Goal: Transaction & Acquisition: Purchase product/service

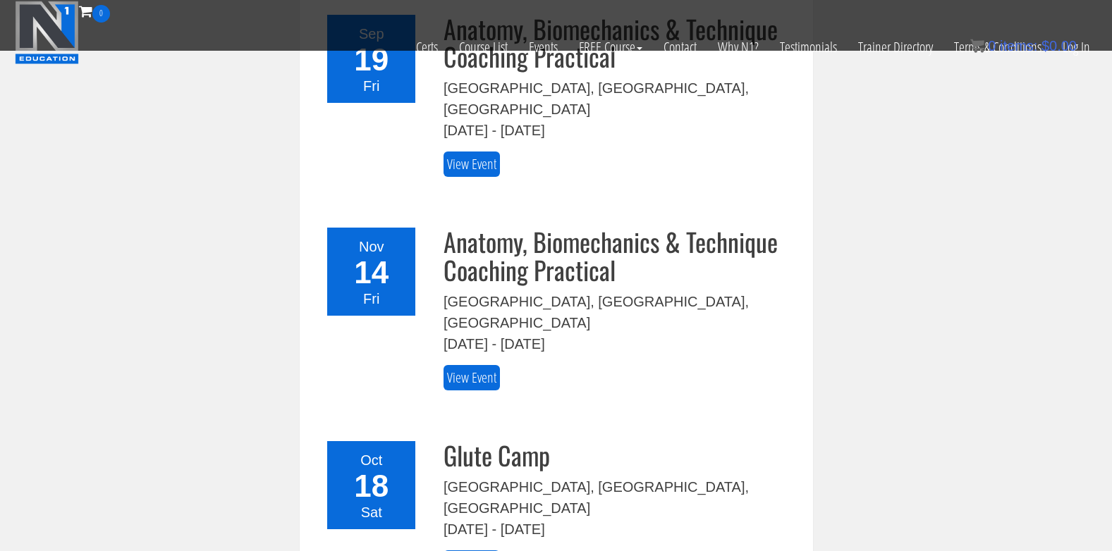
scroll to position [352, 0]
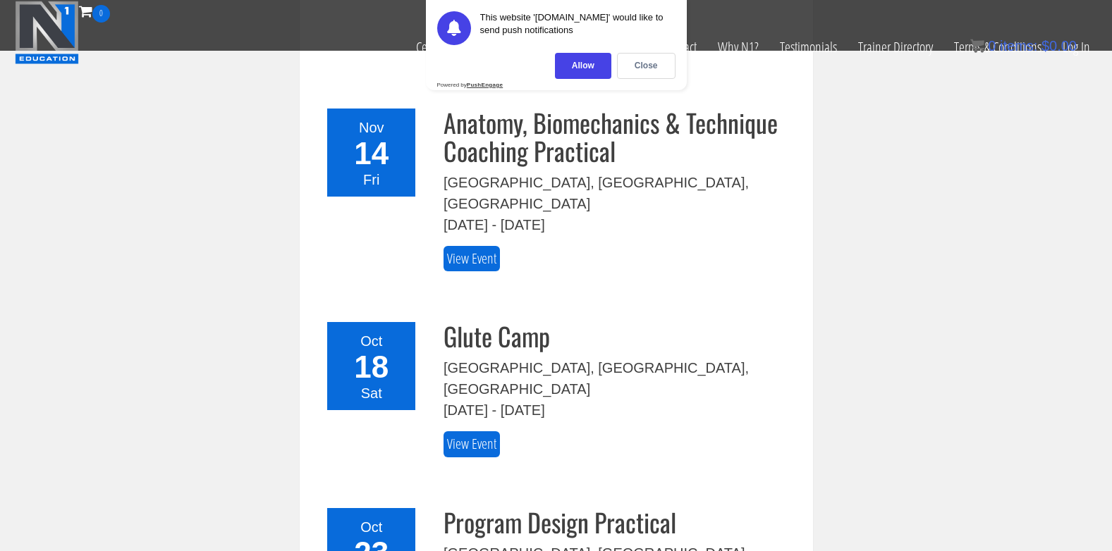
click at [601, 74] on div "Allow" at bounding box center [583, 66] width 56 height 26
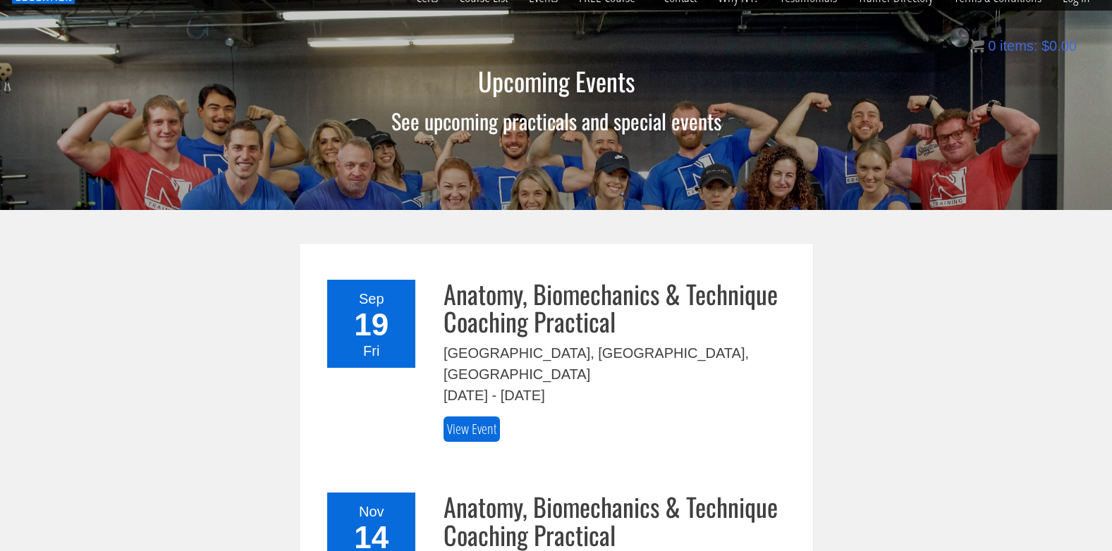
scroll to position [0, 0]
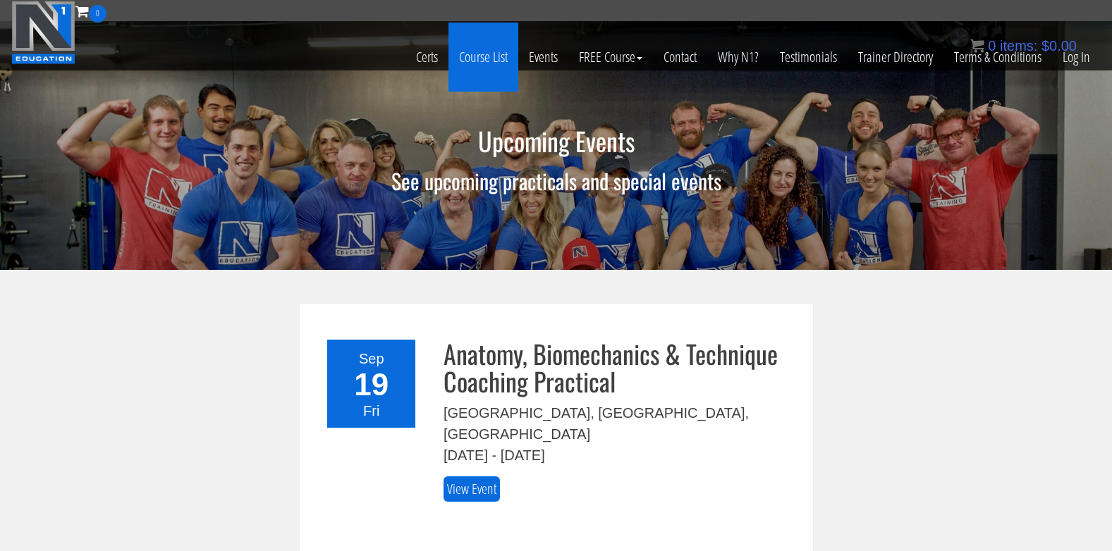
click at [491, 54] on link "Course List" at bounding box center [483, 57] width 70 height 69
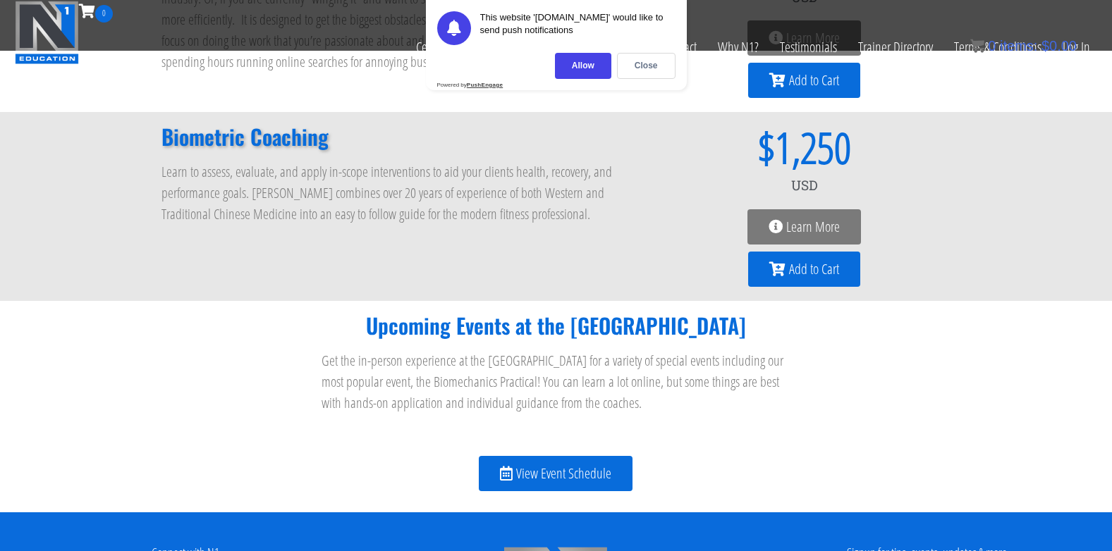
scroll to position [1269, 0]
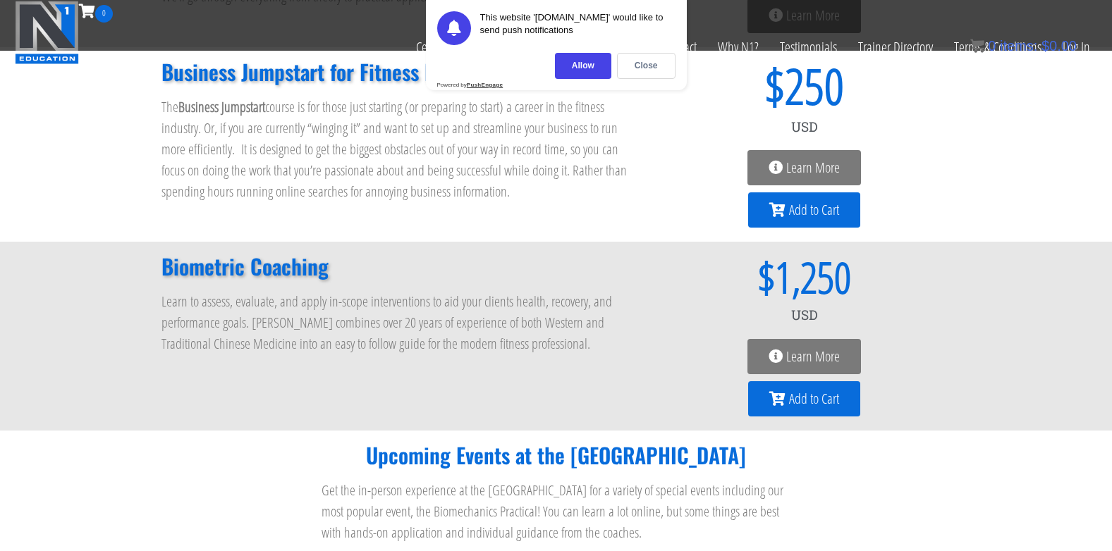
click at [804, 346] on link "Learn More" at bounding box center [803, 356] width 113 height 35
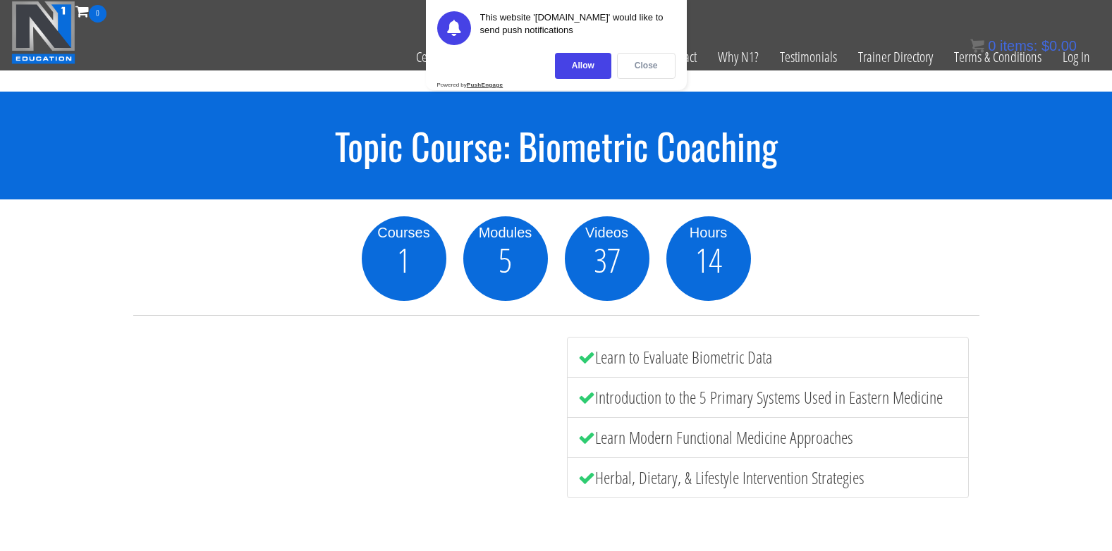
click at [629, 66] on div "Close" at bounding box center [646, 66] width 59 height 26
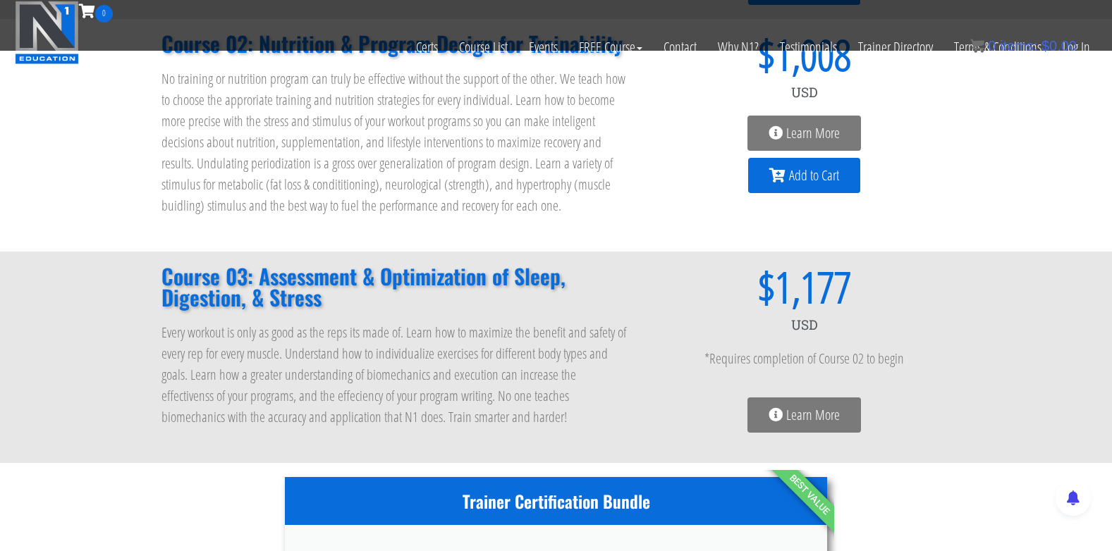
scroll to position [308, 0]
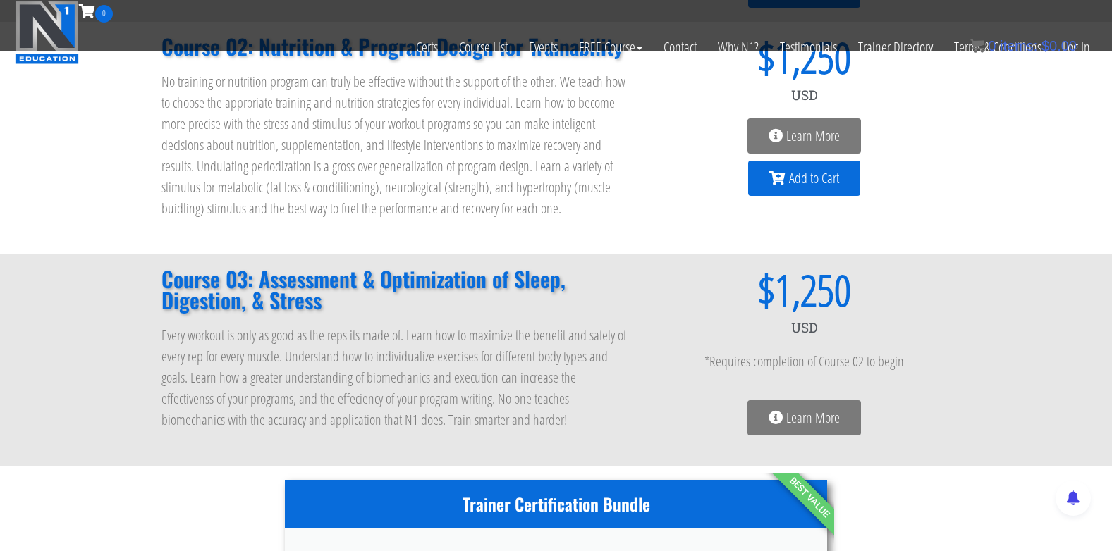
click at [779, 428] on link "Learn More" at bounding box center [803, 417] width 113 height 35
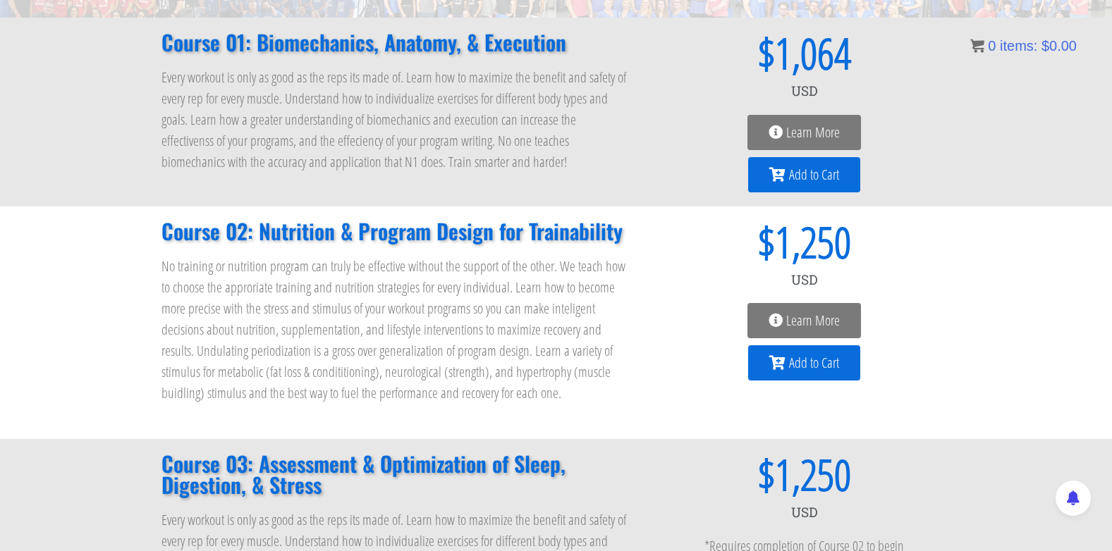
scroll to position [217, 0]
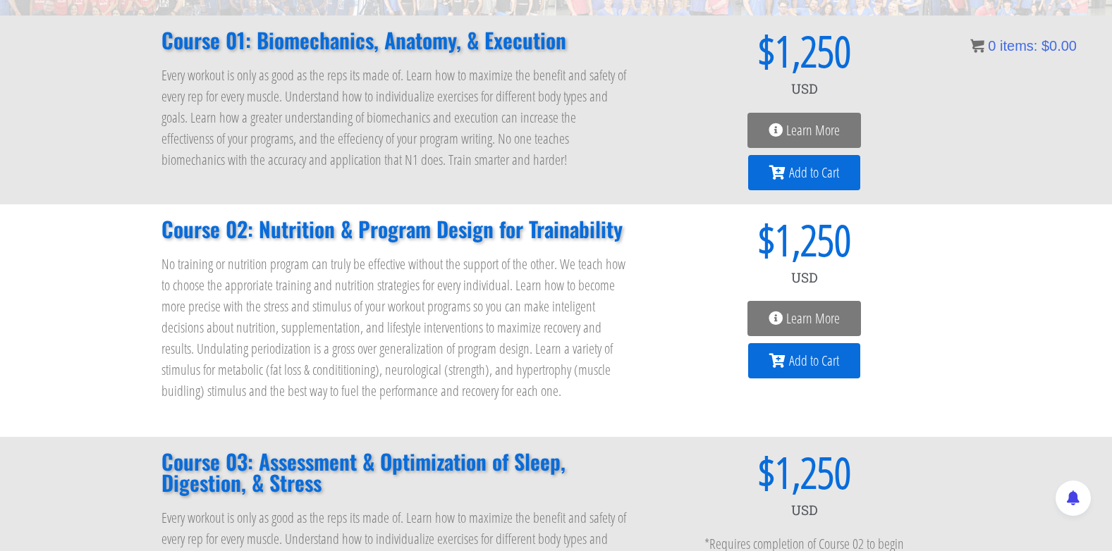
click at [778, 314] on icon at bounding box center [775, 319] width 14 height 14
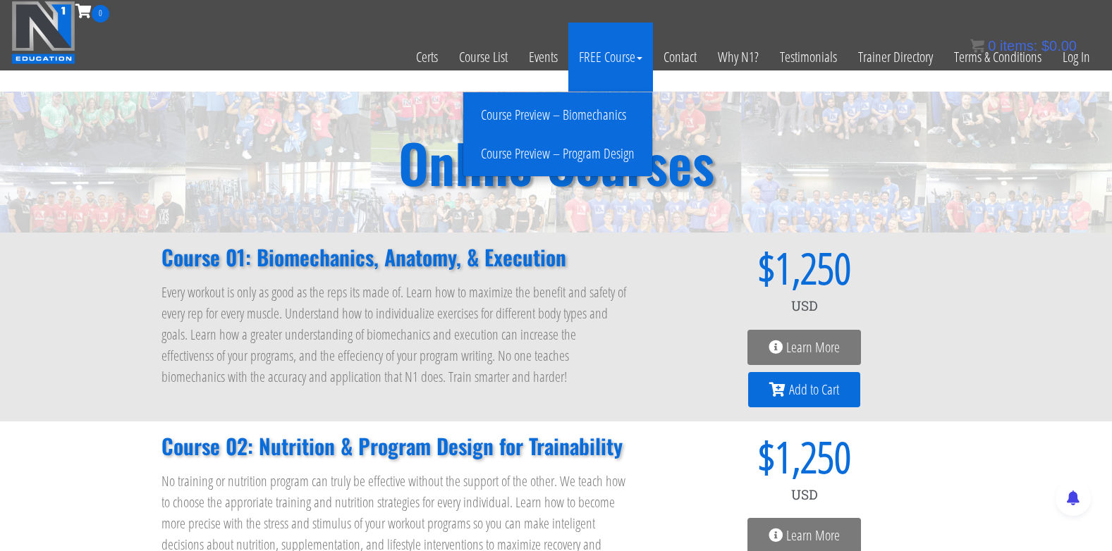
click at [585, 148] on link "Course Preview – Program Design" at bounding box center [558, 154] width 182 height 25
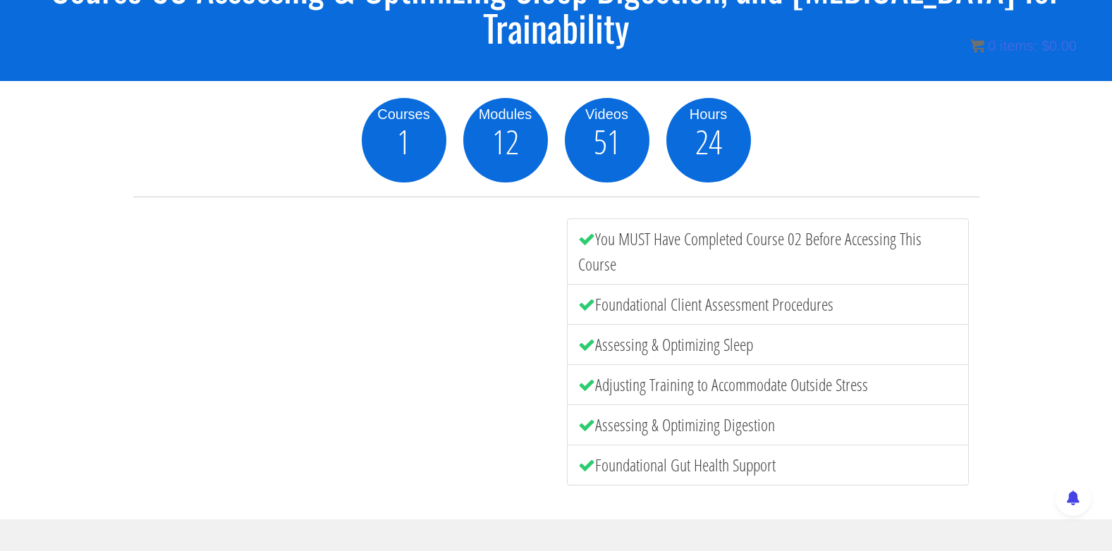
scroll to position [161, 0]
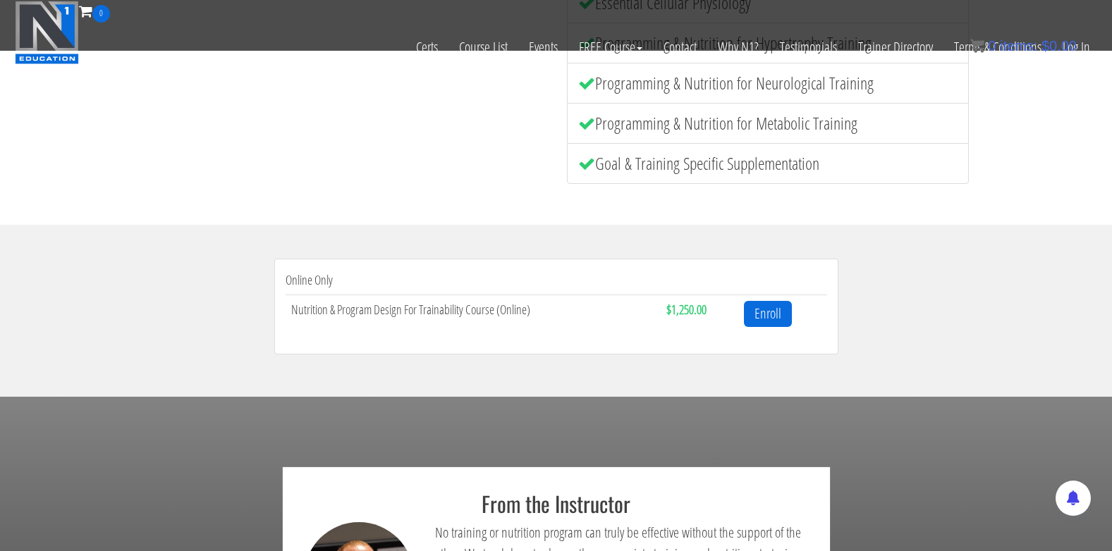
scroll to position [304, 0]
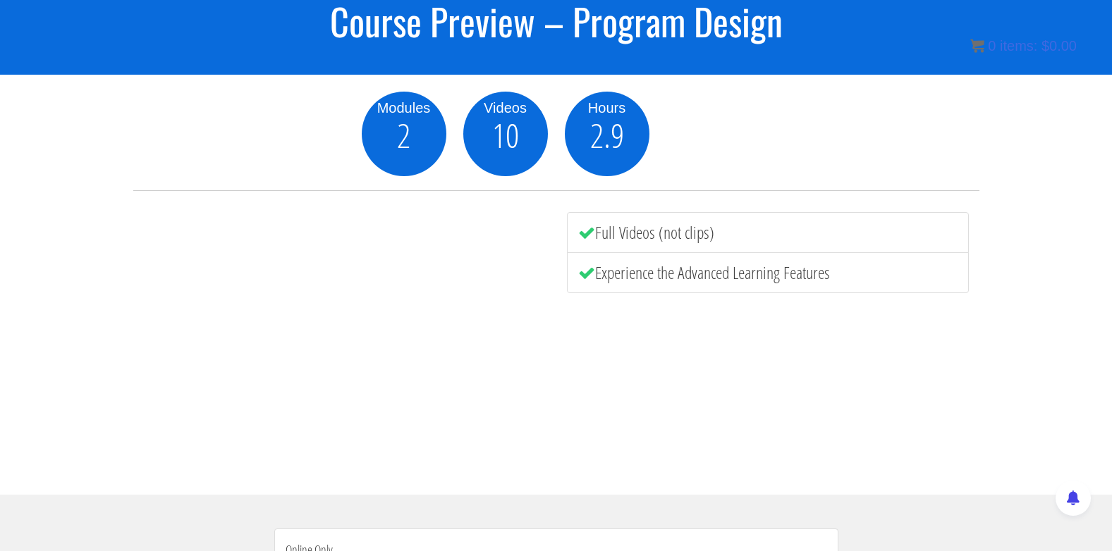
scroll to position [282, 0]
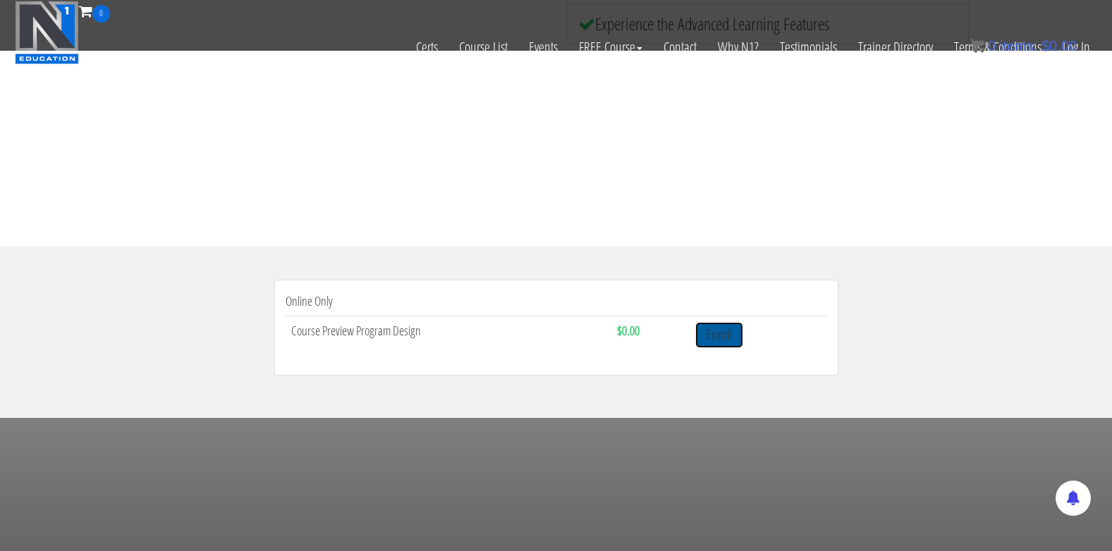
click at [709, 327] on link "Enroll" at bounding box center [719, 335] width 48 height 26
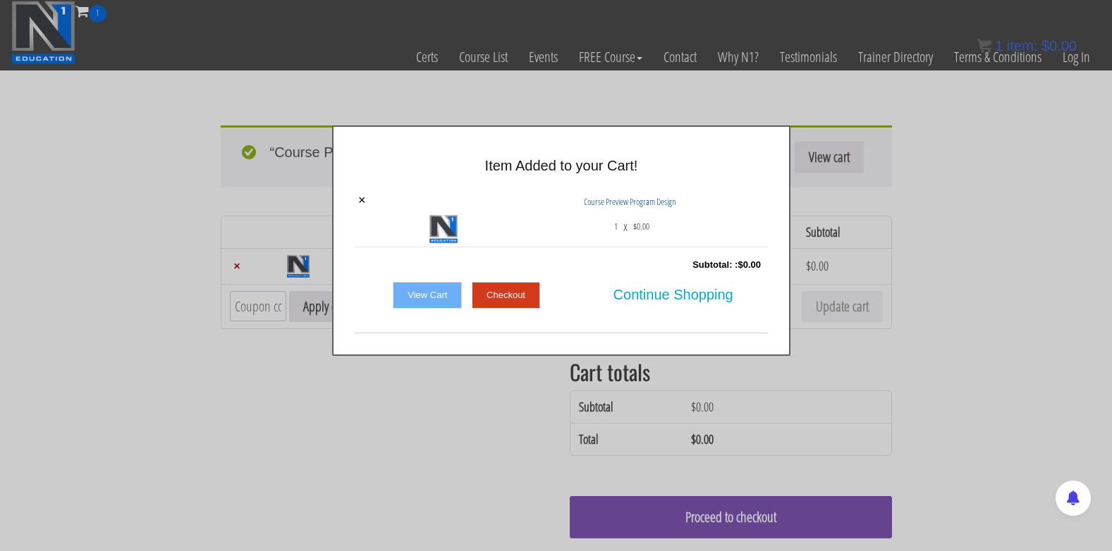
click at [515, 294] on link "Checkout" at bounding box center [506, 295] width 68 height 27
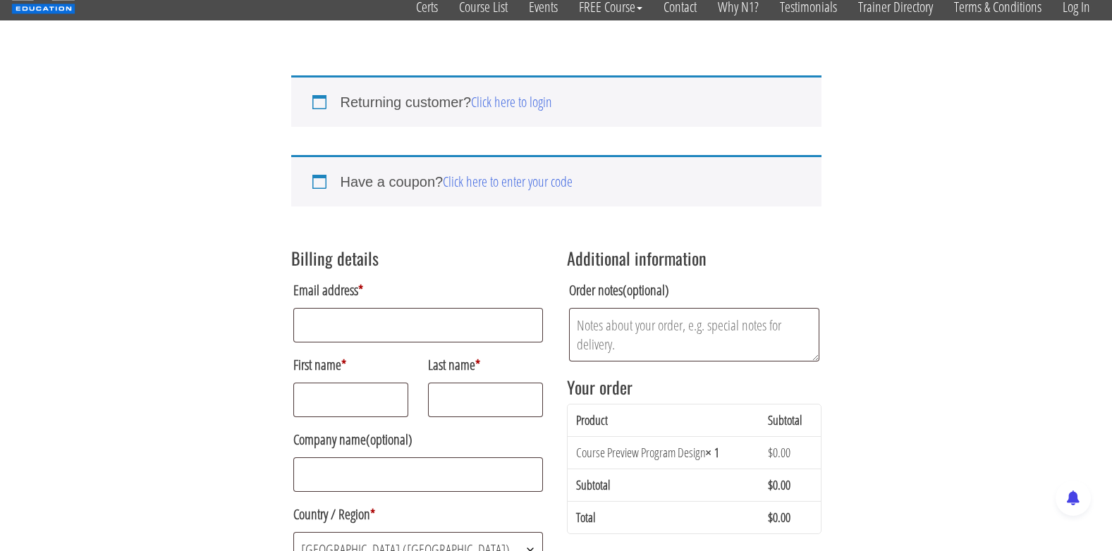
scroll to position [141, 0]
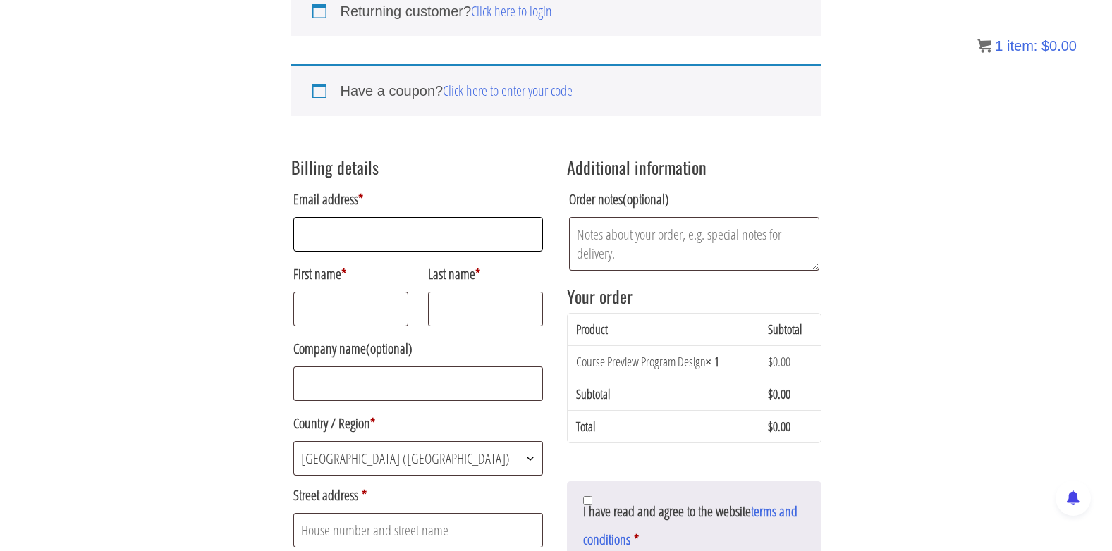
click at [429, 248] on input "Email address *" at bounding box center [418, 234] width 250 height 35
type input "[PERSON_NAME][EMAIL_ADDRESS][PERSON_NAME][DOMAIN_NAME]"
type input "d"
type input "Dustin"
type input "Radloff"
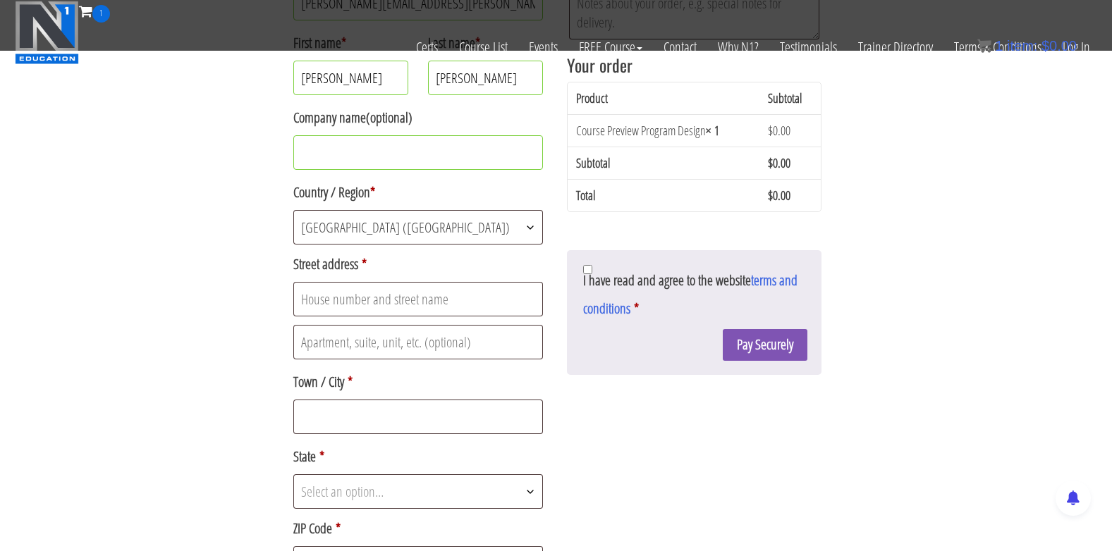
scroll to position [282, 0]
click at [372, 300] on input "Street address *" at bounding box center [418, 298] width 250 height 35
type input "11918 S Birch Ave"
click at [395, 407] on input "Town / City *" at bounding box center [418, 415] width 250 height 35
type input "Jenks"
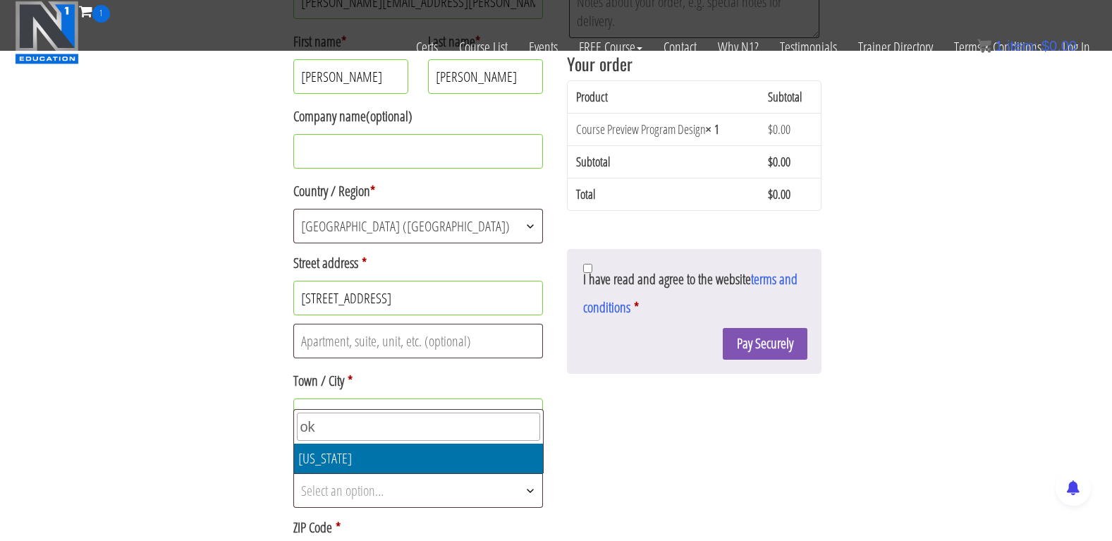
type input "ok"
select select "OK"
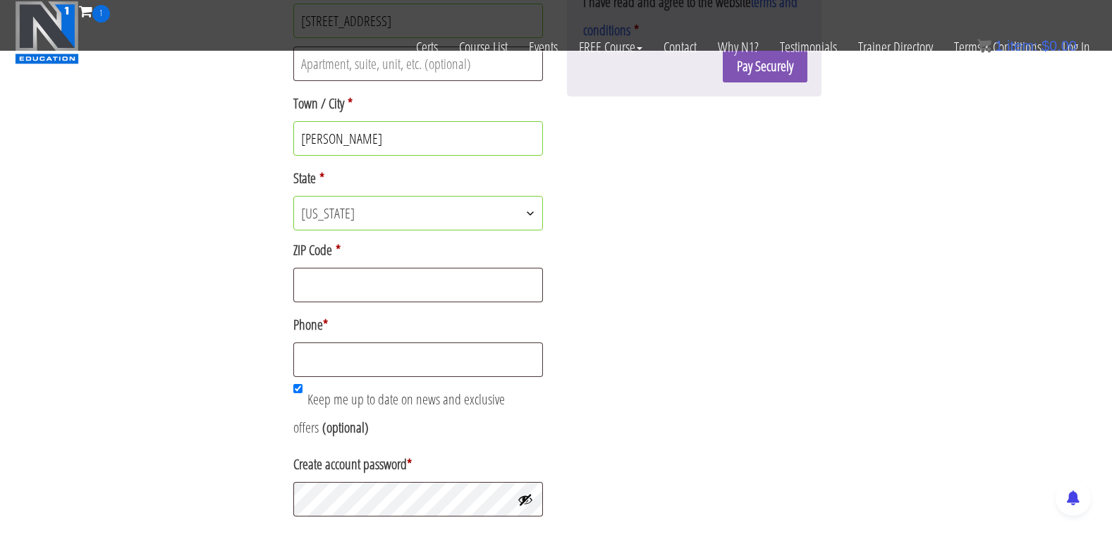
scroll to position [564, 0]
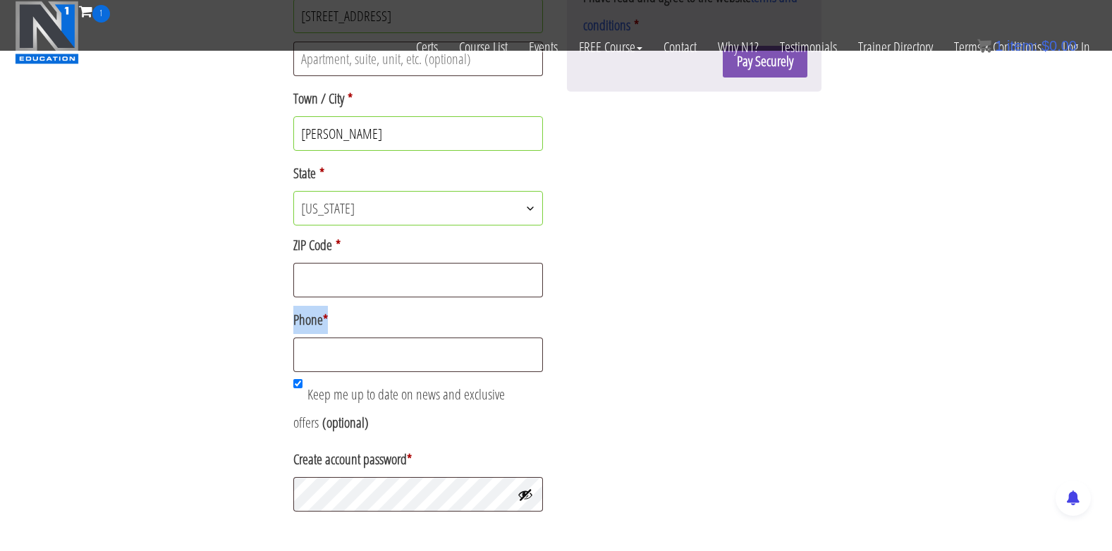
click at [470, 299] on div "Email address * dustin.radloff@gmail.com First name * Dustin Last name * Radlof…" at bounding box center [418, 22] width 254 height 706
drag, startPoint x: 470, startPoint y: 298, endPoint x: 454, endPoint y: 281, distance: 23.9
click at [454, 281] on input "ZIP Code *" at bounding box center [418, 280] width 250 height 35
type input "74037"
click at [435, 369] on input "Phone *" at bounding box center [418, 355] width 250 height 35
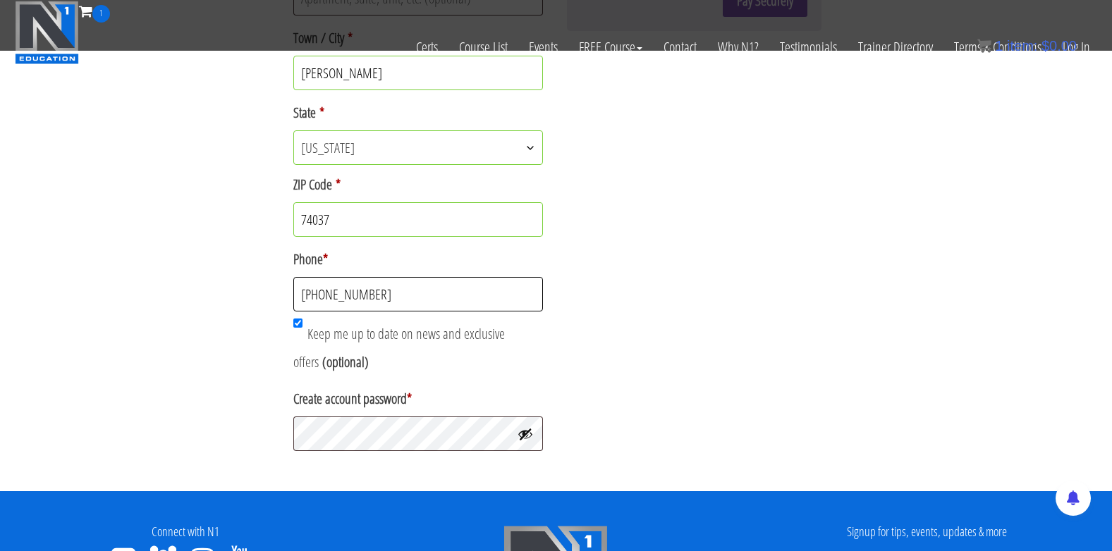
scroll to position [705, 0]
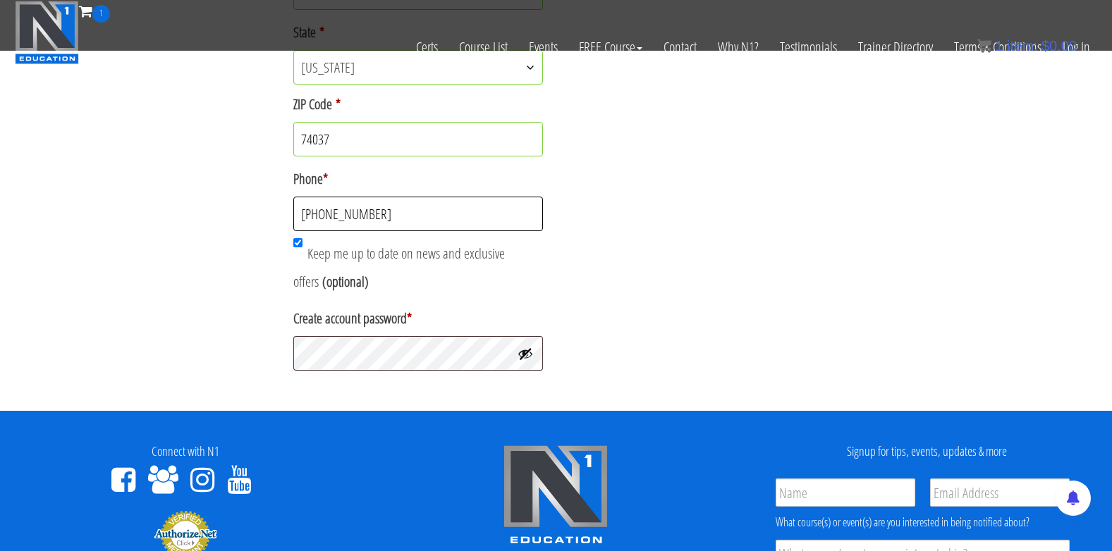
type input "405-818-6469"
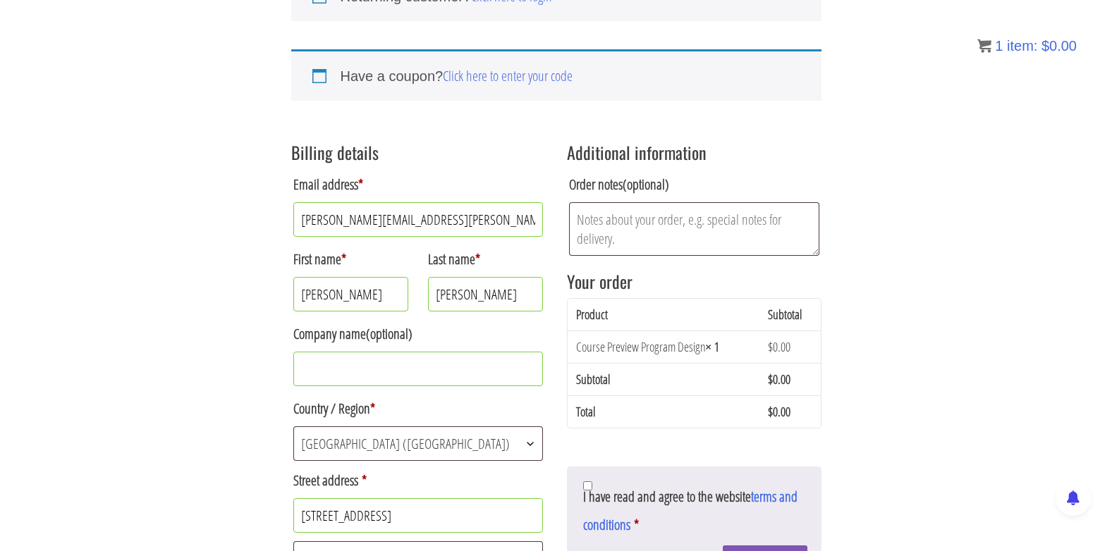
scroll to position [162, 0]
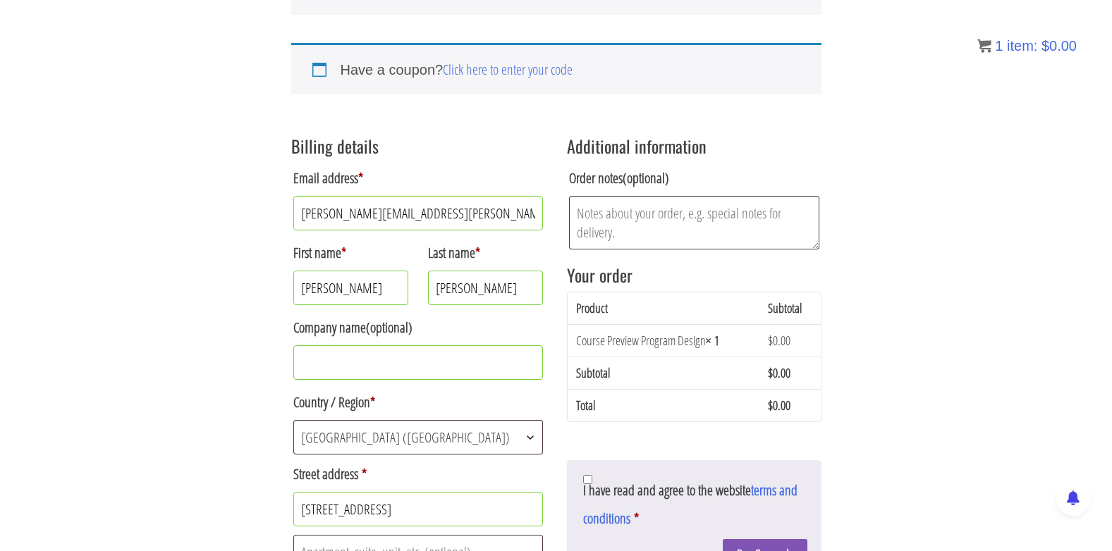
click at [586, 469] on div "Latest Revision: March 10th, 2023 Non Disclosure Agreement – The Plain and Simp…" at bounding box center [694, 522] width 254 height 125
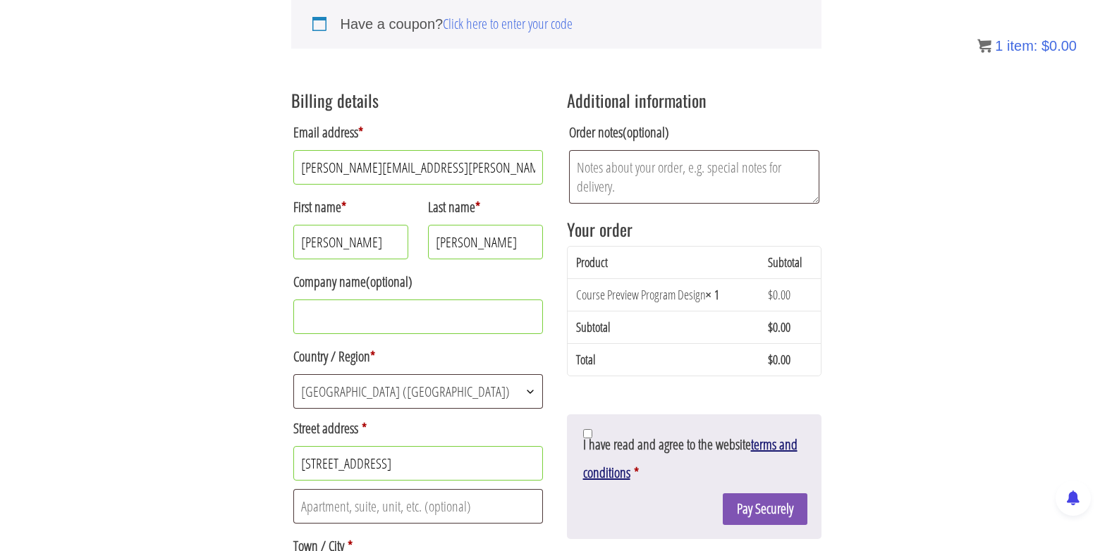
scroll to position [233, 0]
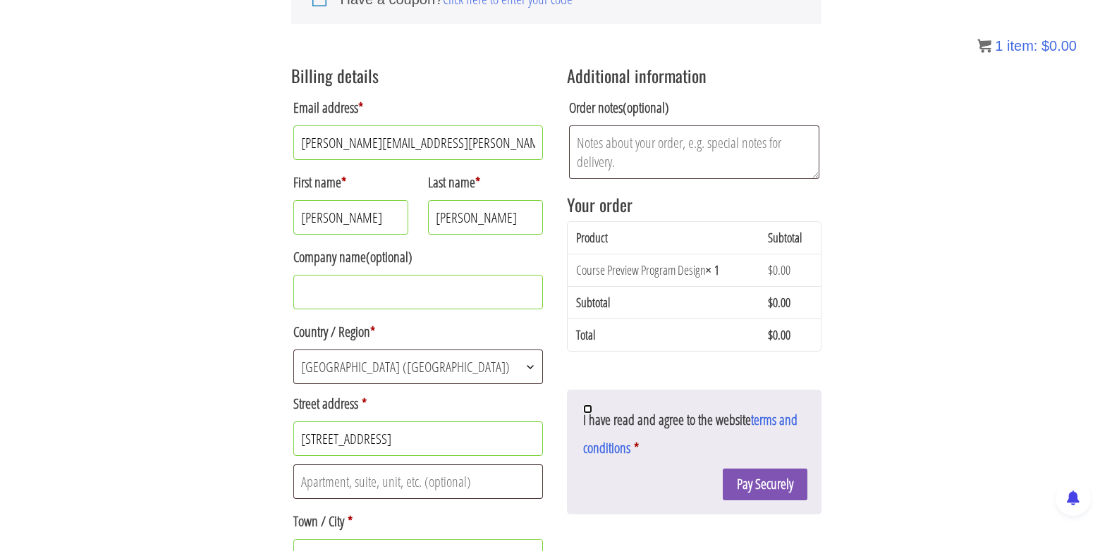
click at [588, 407] on input "I have read and agree to the website terms and conditions *" at bounding box center [587, 409] width 9 height 9
checkbox input "true"
click at [746, 478] on button "Pay Securely" at bounding box center [765, 485] width 85 height 32
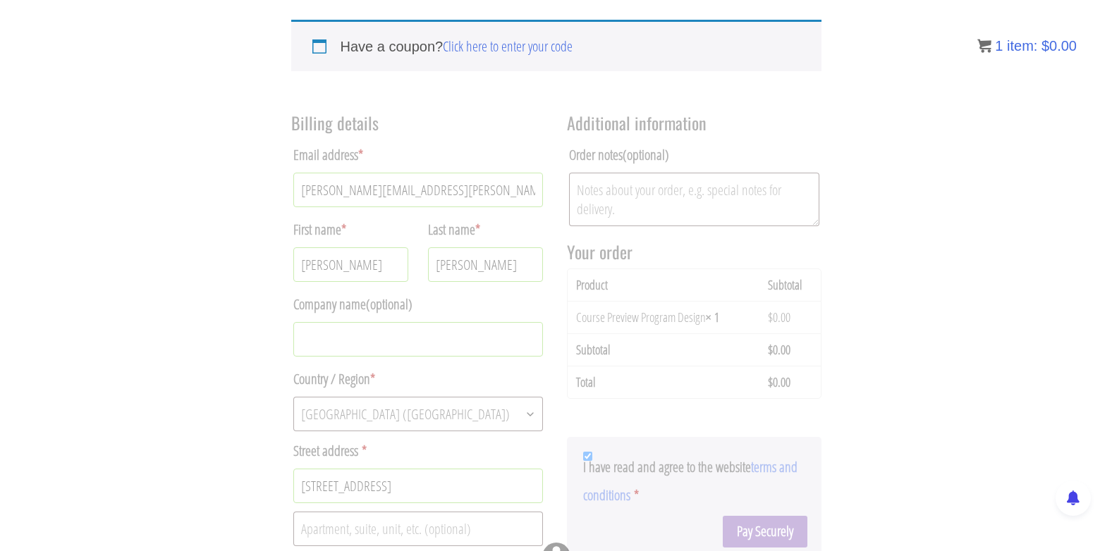
scroll to position [162, 0]
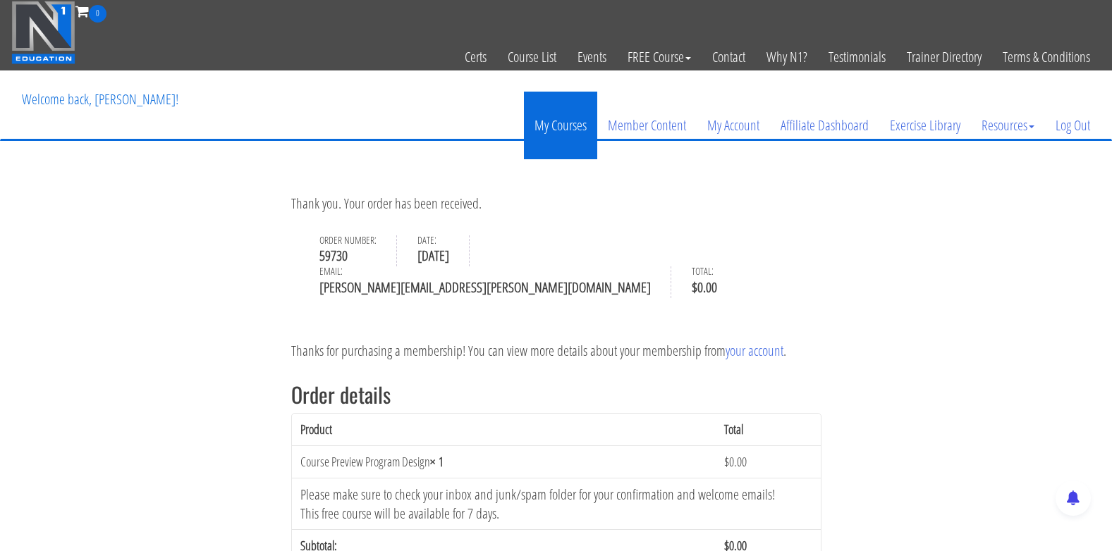
click at [558, 118] on link "My Courses" at bounding box center [560, 126] width 73 height 68
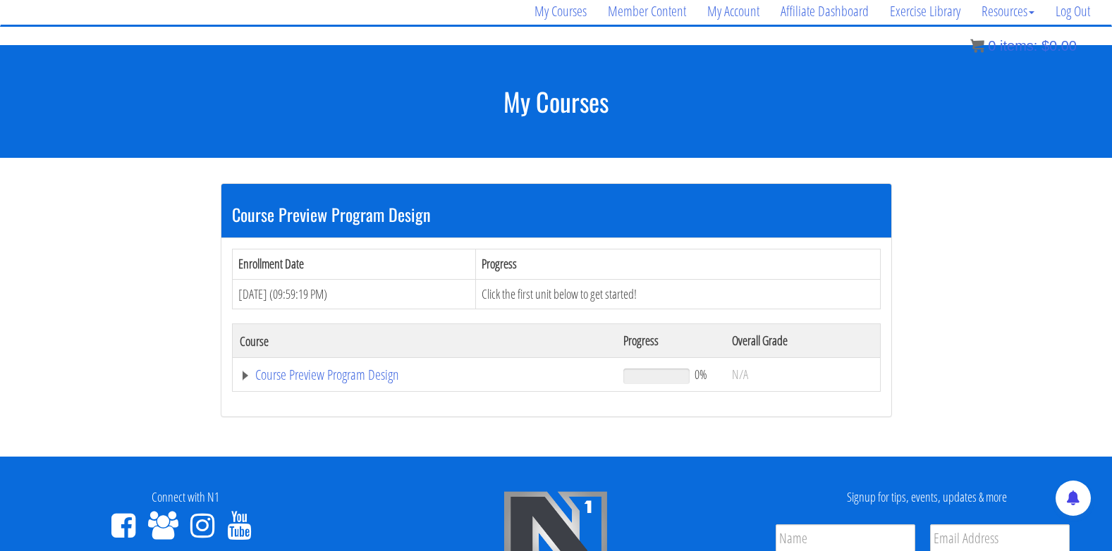
scroll to position [211, 0]
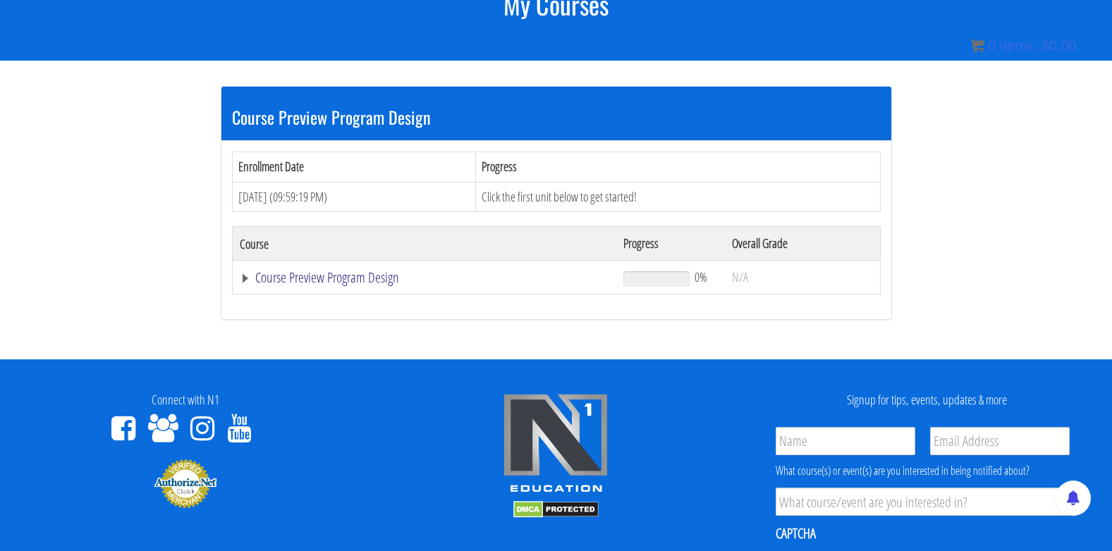
click at [342, 274] on link "Course Preview Program Design" at bounding box center [424, 278] width 369 height 14
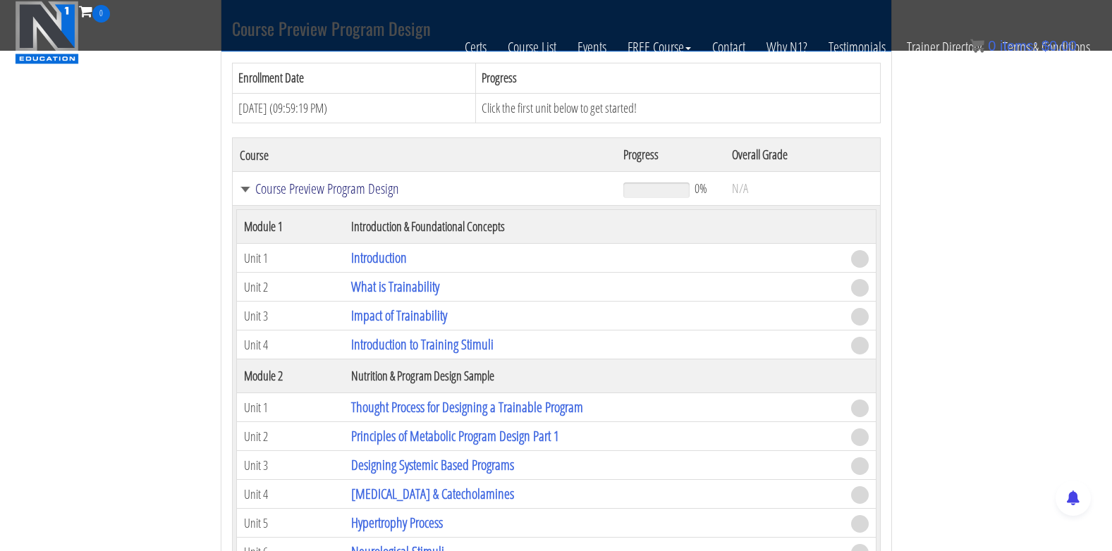
scroll to position [423, 0]
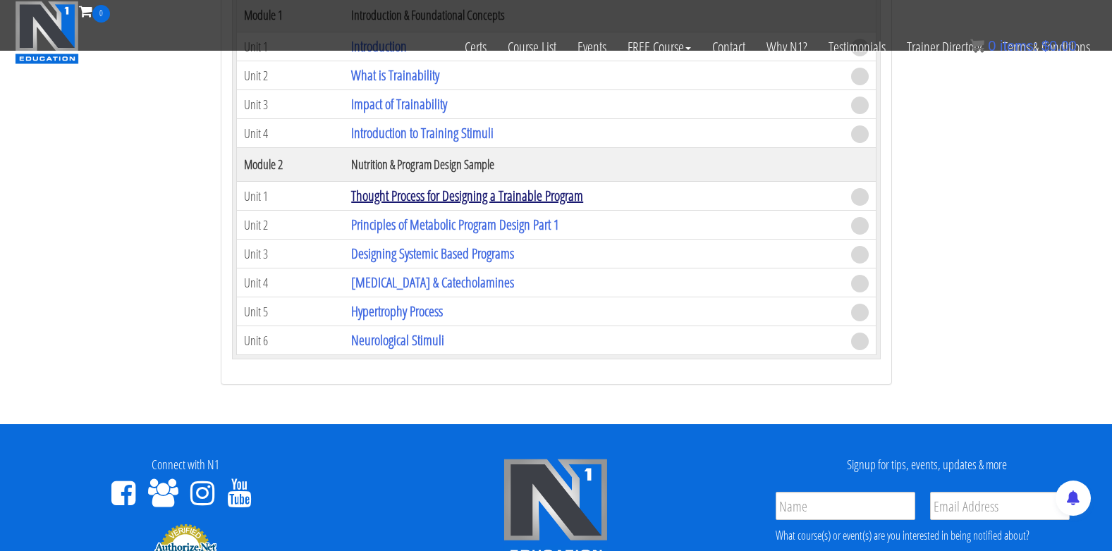
click at [414, 196] on link "Thought Process for Designing a Trainable Program" at bounding box center [467, 195] width 232 height 19
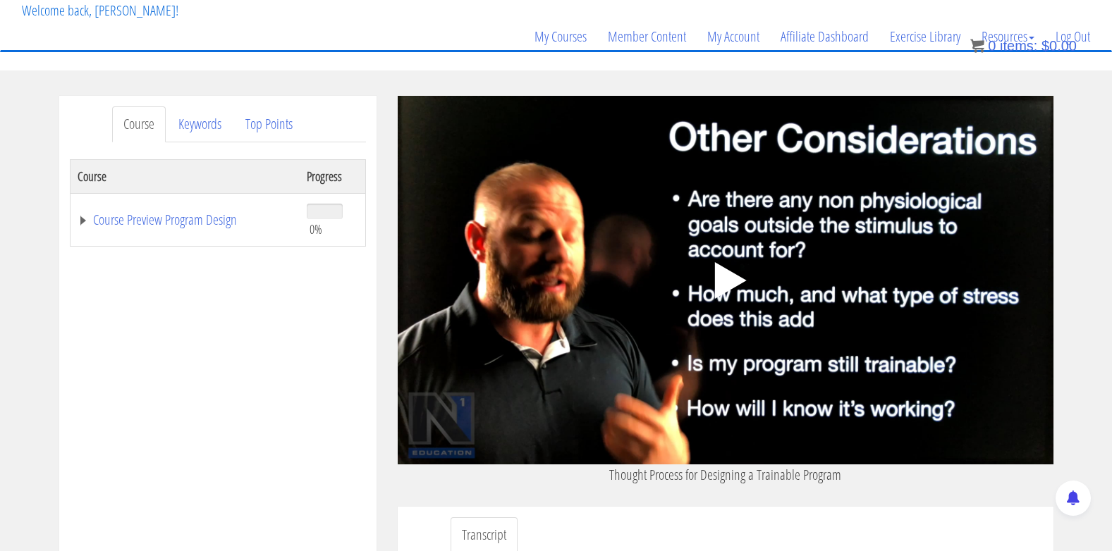
scroll to position [88, 0]
